Goal: Task Accomplishment & Management: Manage account settings

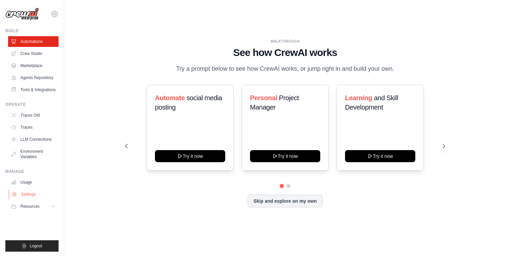
click at [27, 194] on link "Settings" at bounding box center [34, 194] width 51 height 11
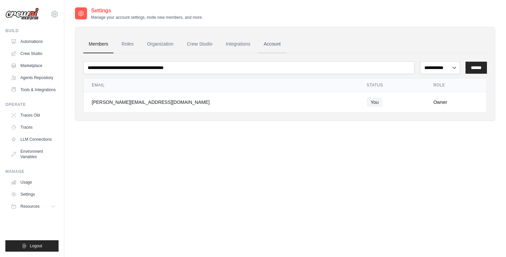
click at [281, 43] on link "Account" at bounding box center [272, 44] width 28 height 18
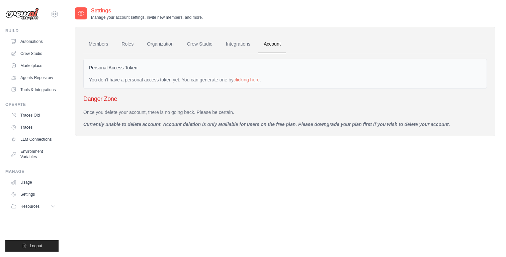
click at [90, 125] on p "Currently unable to delete account. Account deletion is only available for user…" at bounding box center [285, 124] width 404 height 7
click at [241, 45] on link "Integrations" at bounding box center [237, 44] width 35 height 18
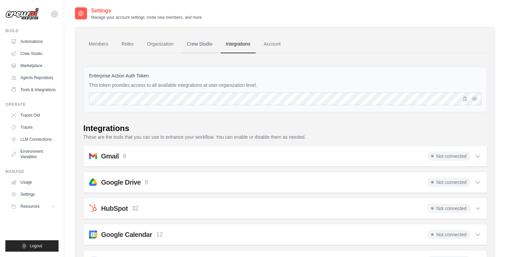
click at [202, 43] on link "Crew Studio" at bounding box center [200, 44] width 36 height 18
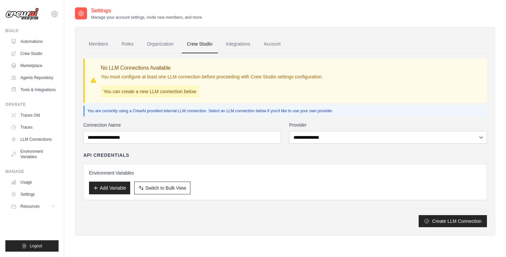
click at [166, 43] on link "Organization" at bounding box center [160, 44] width 37 height 18
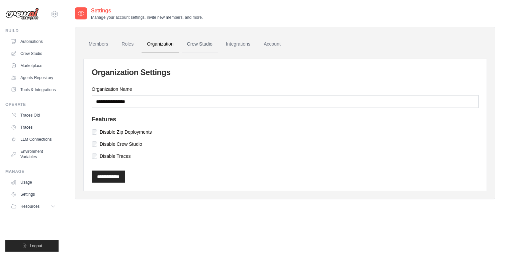
click at [201, 46] on link "Crew Studio" at bounding box center [200, 44] width 36 height 18
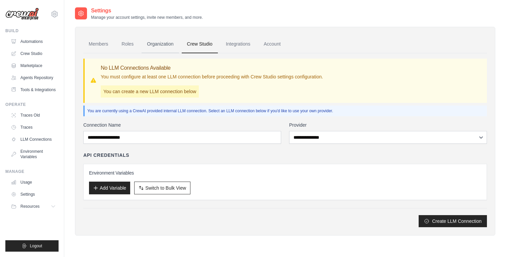
click at [167, 43] on link "Organization" at bounding box center [160, 44] width 37 height 18
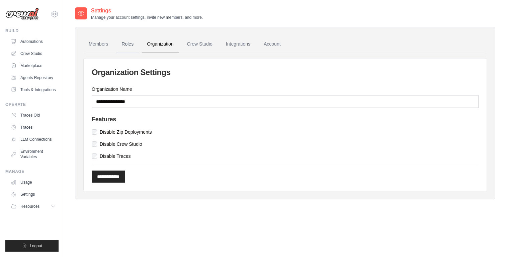
click at [120, 42] on link "Roles" at bounding box center [127, 44] width 23 height 18
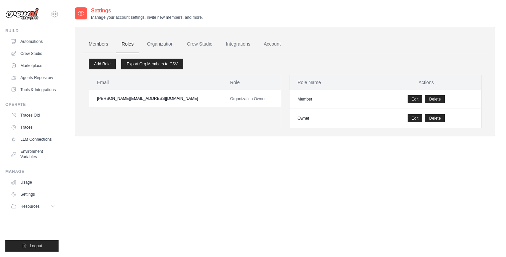
click at [101, 42] on link "Members" at bounding box center [98, 44] width 30 height 18
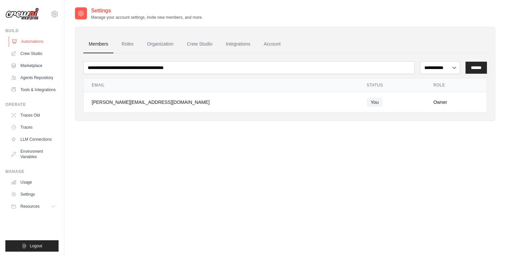
click at [33, 42] on link "Automations" at bounding box center [34, 41] width 51 height 11
